Goal: Task Accomplishment & Management: Manage account settings

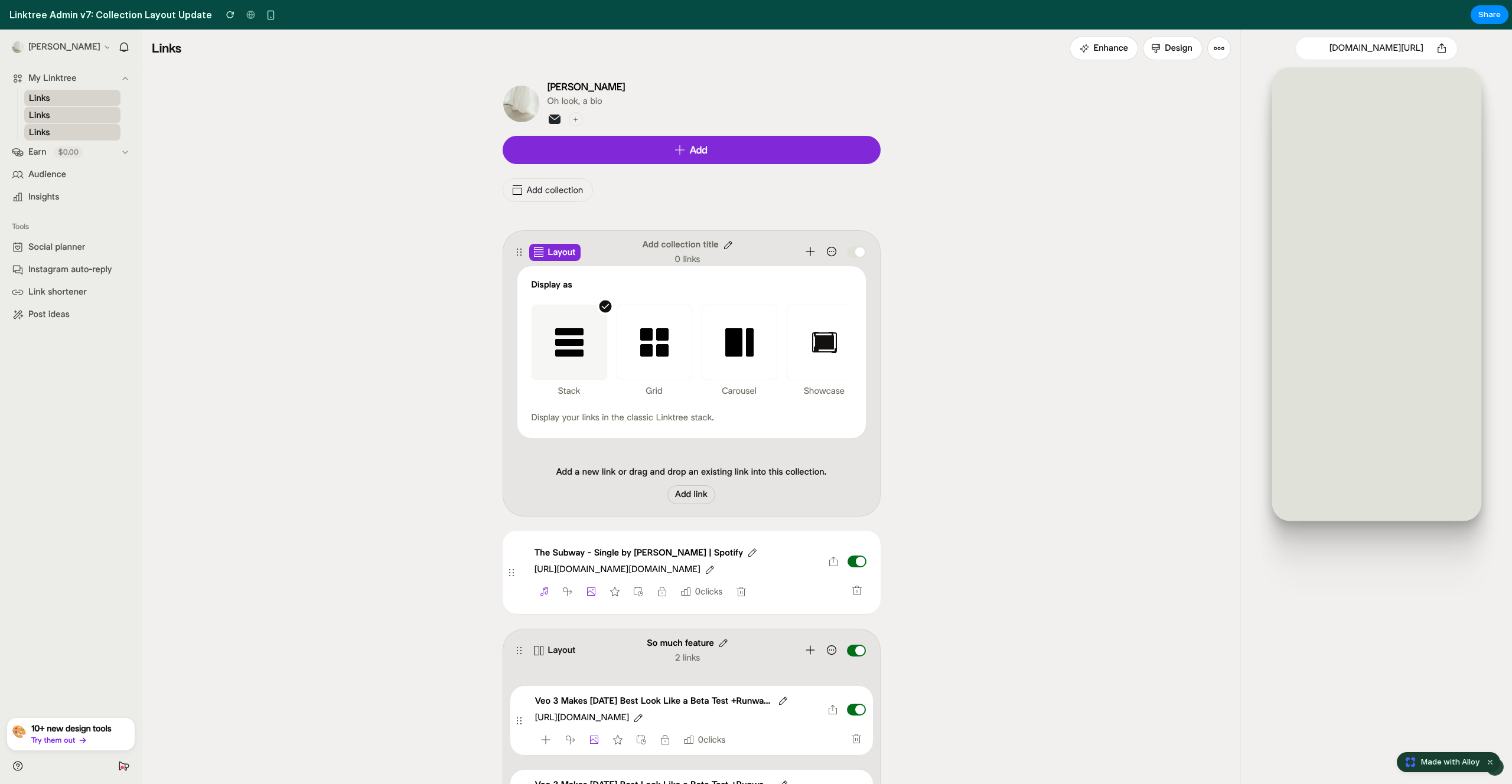
click at [800, 219] on div at bounding box center [691, 223] width 378 height 9
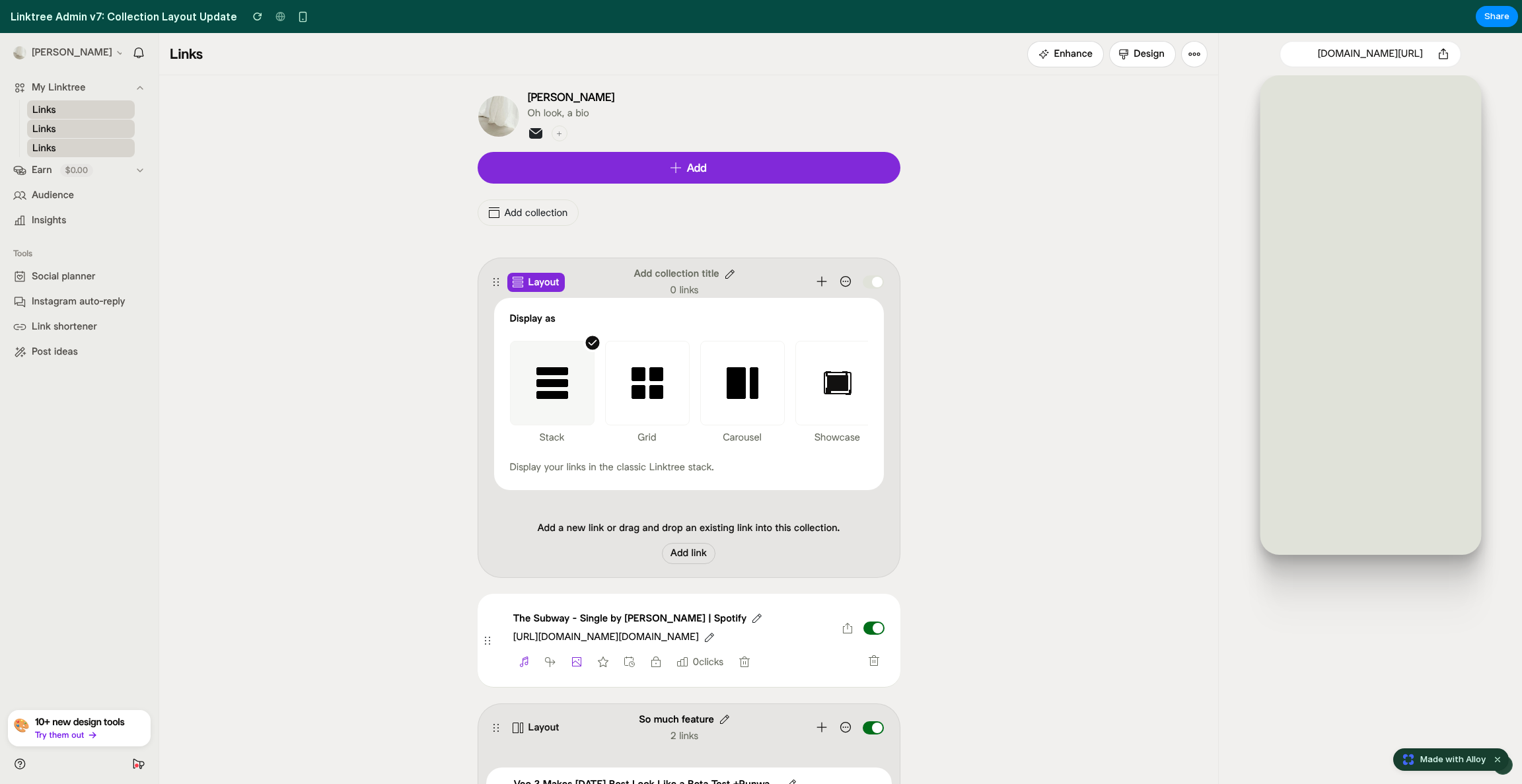
click at [660, 365] on div at bounding box center [647, 383] width 85 height 85
click at [726, 377] on icon at bounding box center [742, 383] width 31 height 31
click at [829, 382] on rect at bounding box center [838, 383] width 21 height 16
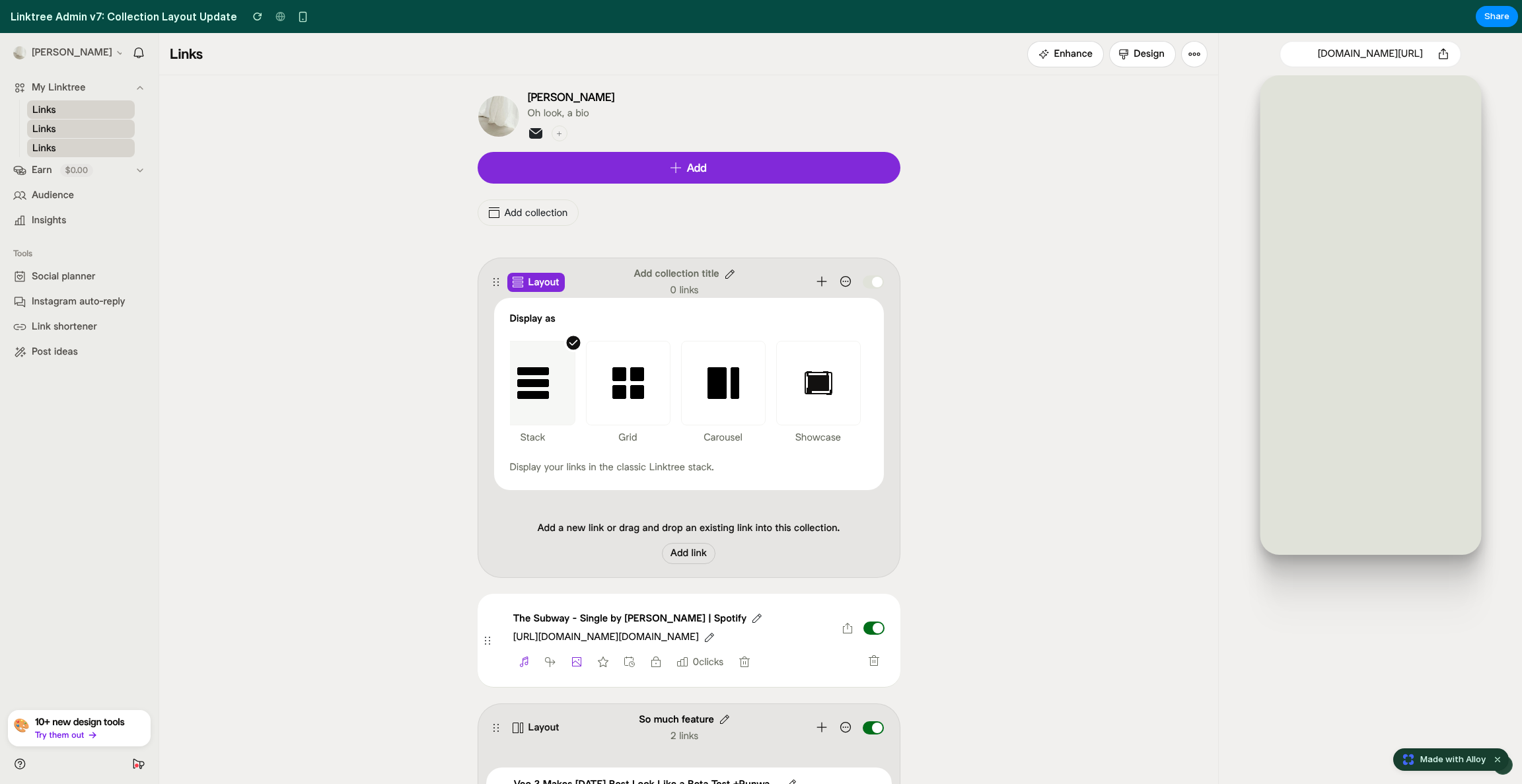
click at [382, 20] on section "Linktree Admin v7: Collection Layout Update Share" at bounding box center [759, 16] width 1518 height 33
click at [351, 69] on header "Links Enhance Design" at bounding box center [688, 54] width 1058 height 42
